Goal: Register for event/course

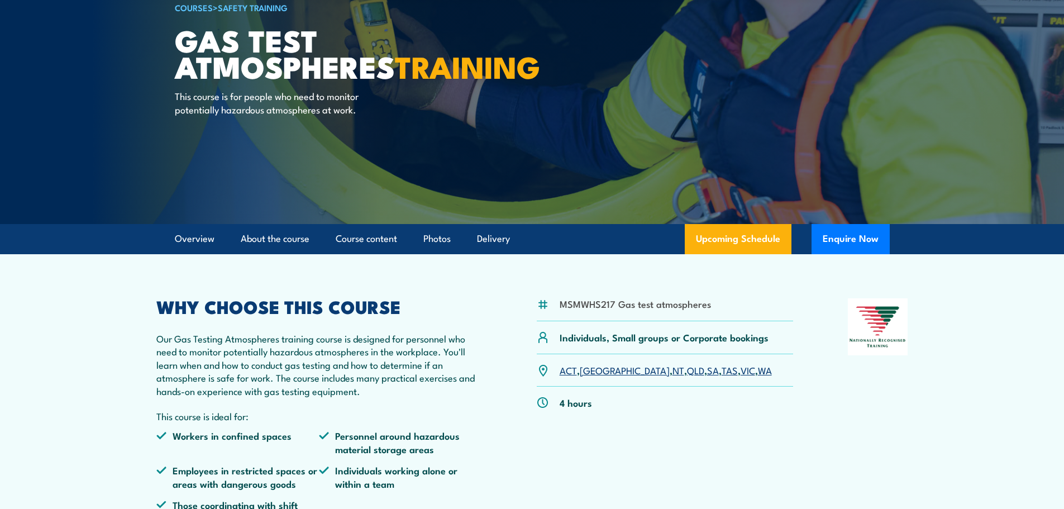
scroll to position [112, 0]
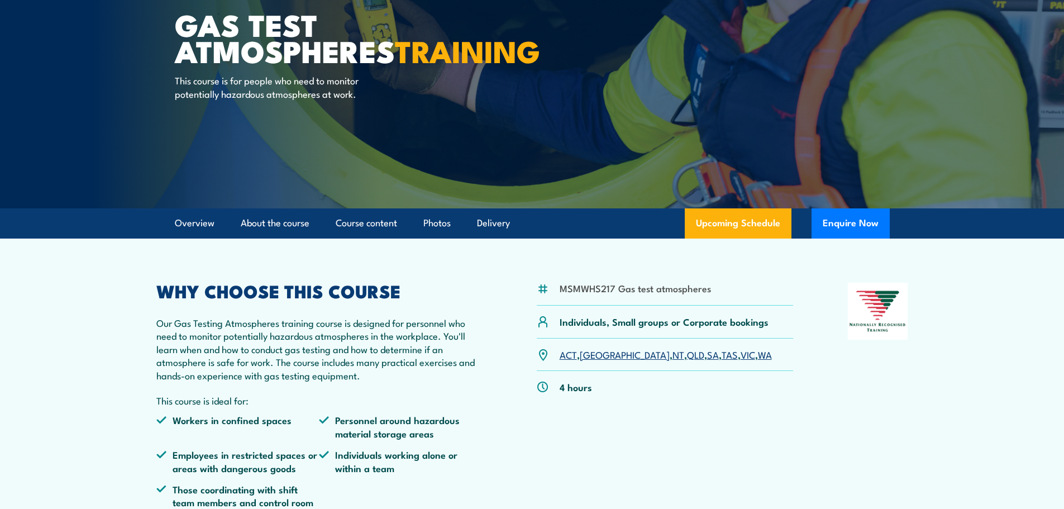
click at [741, 356] on link "VIC" at bounding box center [748, 353] width 15 height 13
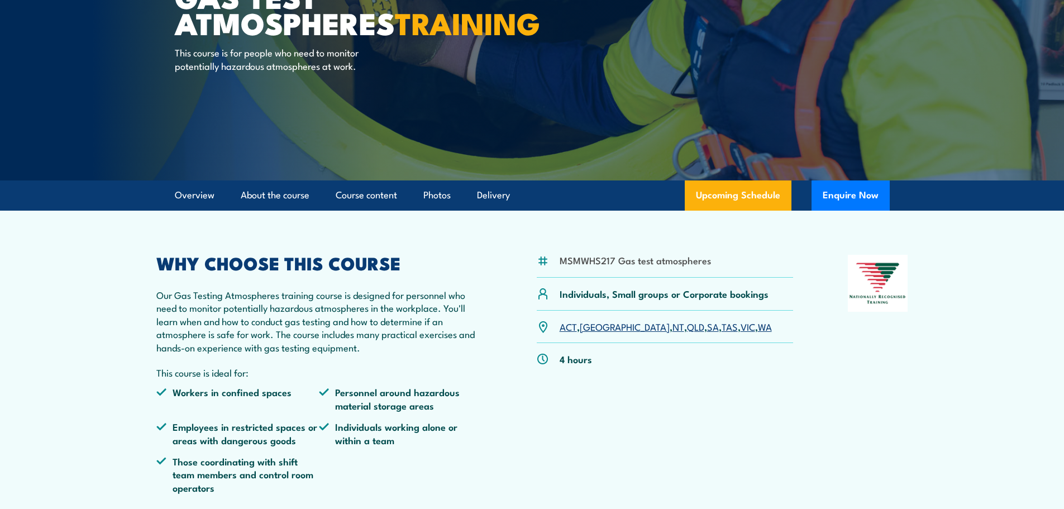
scroll to position [120, 0]
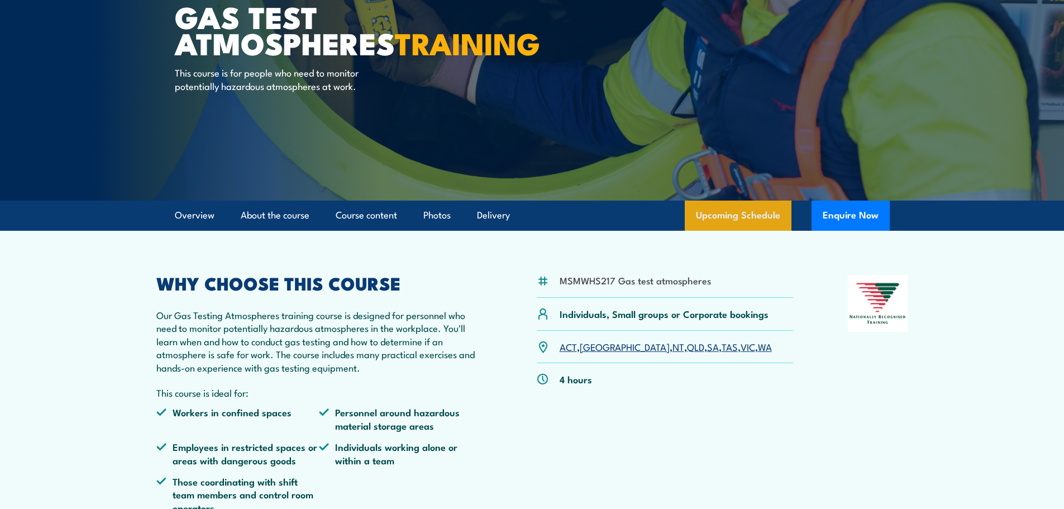
click at [723, 217] on link "Upcoming Schedule" at bounding box center [738, 216] width 107 height 30
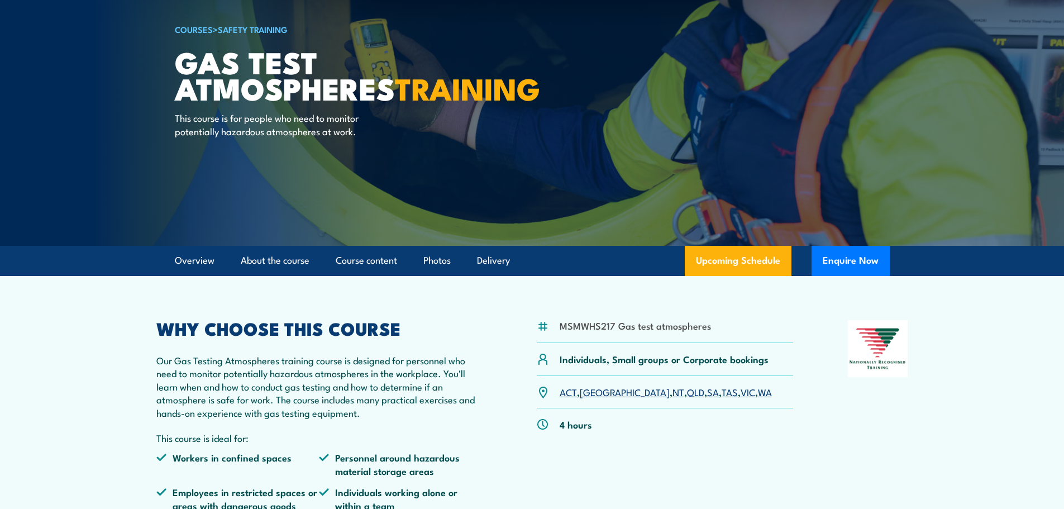
scroll to position [0, 0]
